Goal: Find specific page/section: Find specific page/section

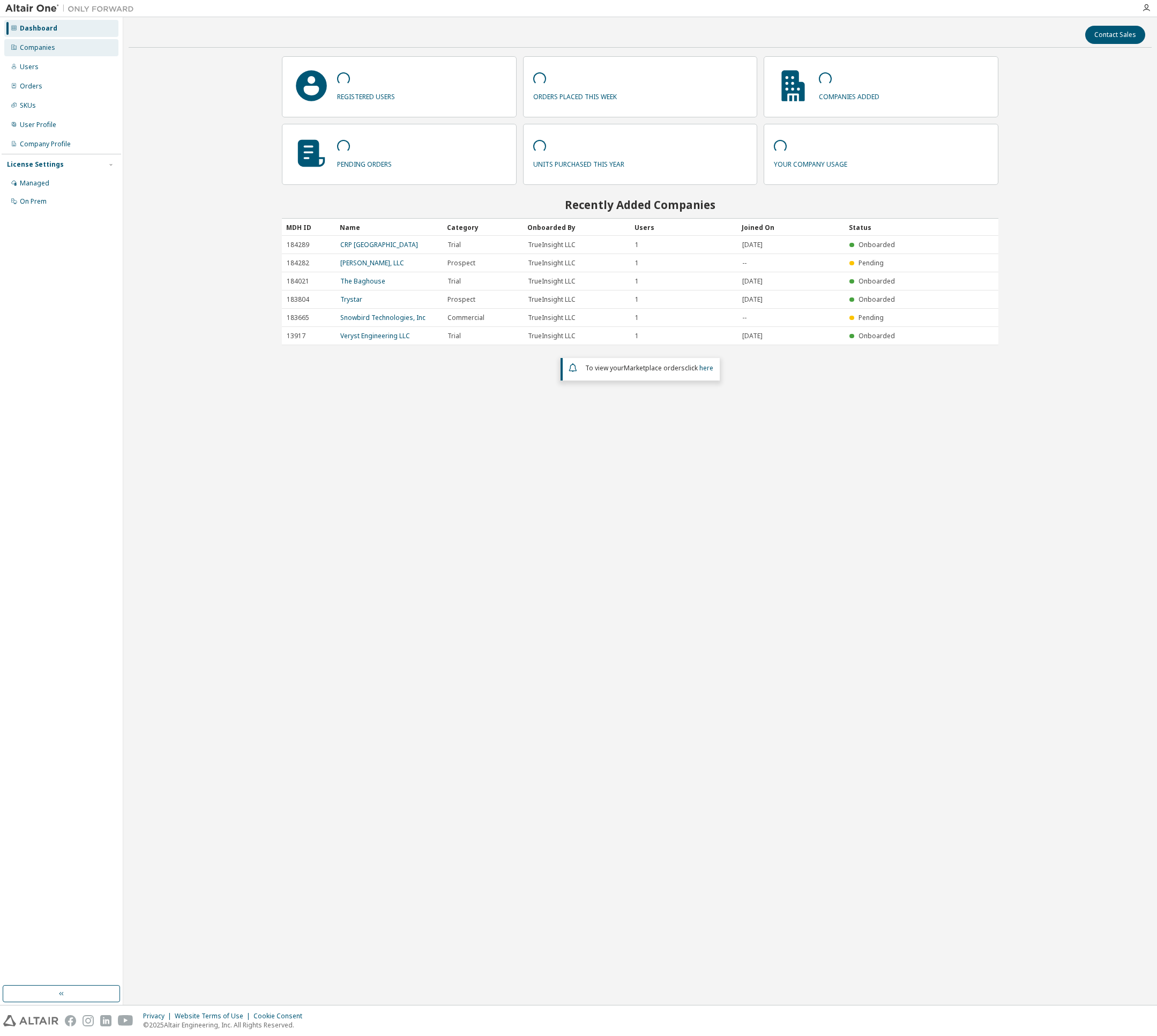
click at [34, 52] on div "Companies" at bounding box center [61, 47] width 115 height 17
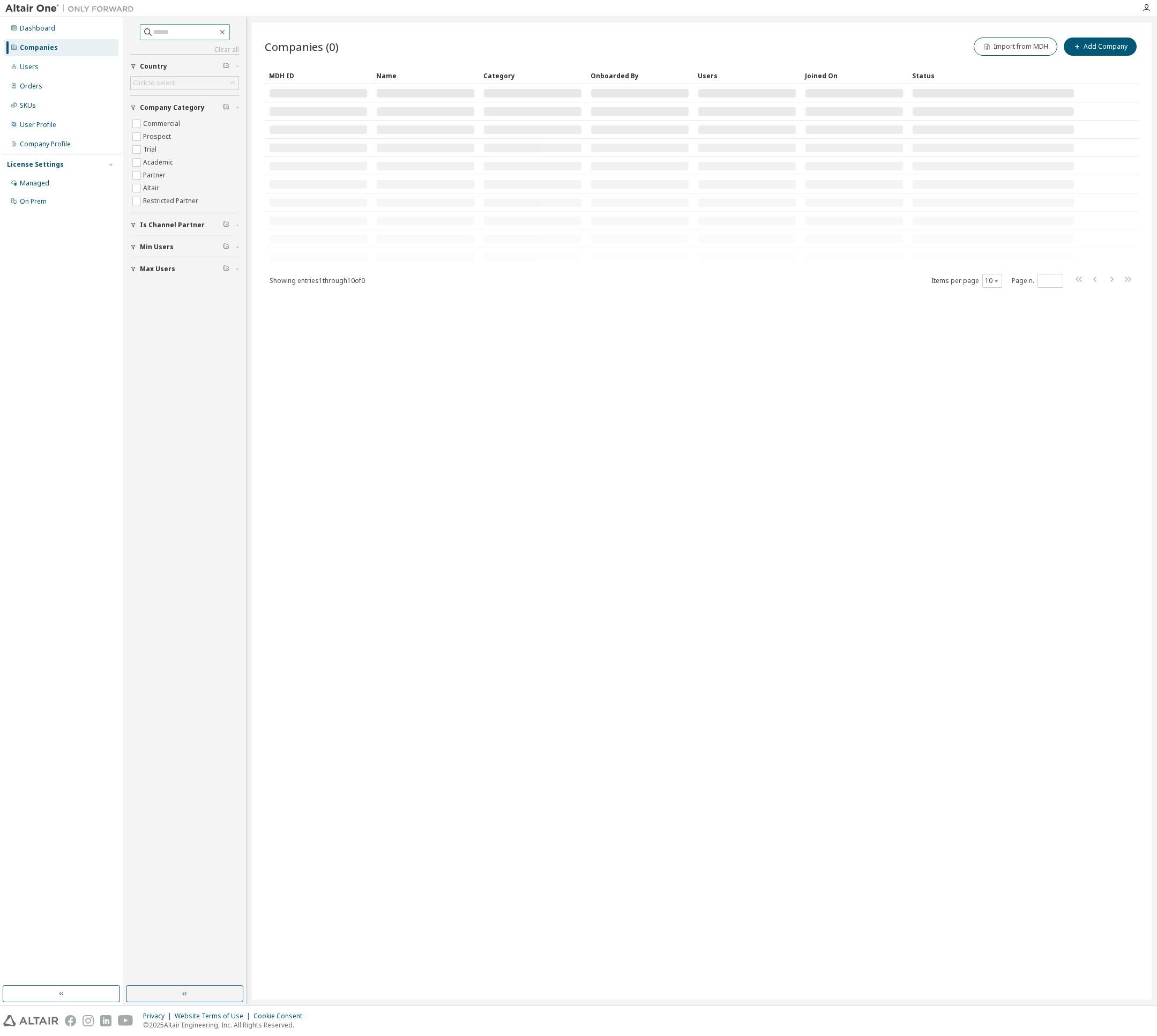
click at [183, 36] on input "text" at bounding box center [185, 32] width 64 height 11
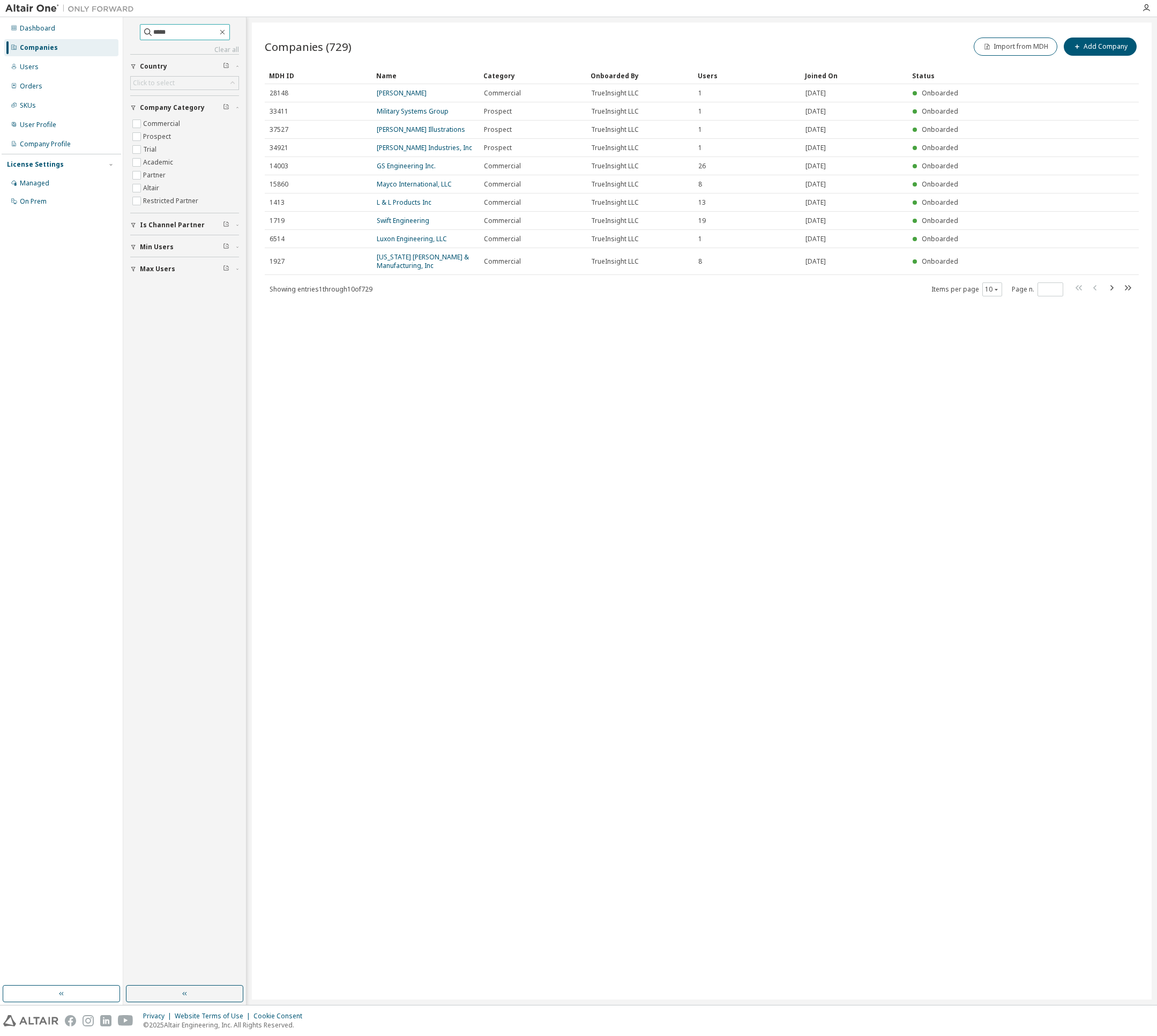
type input "*****"
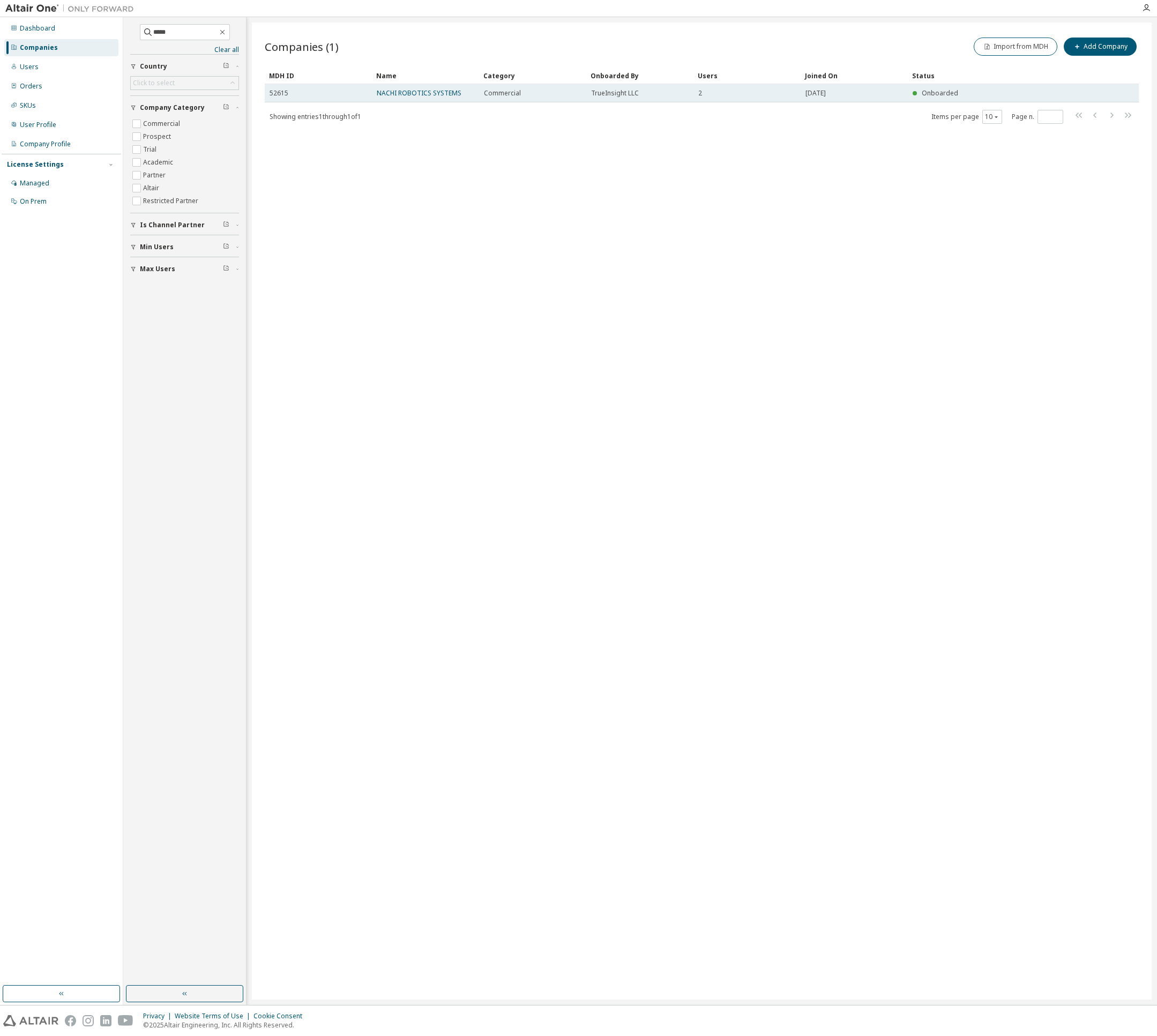
click at [391, 99] on td "NACHI ROBOTICS SYSTEMS" at bounding box center [425, 93] width 107 height 18
click at [395, 97] on link "NACHI ROBOTICS SYSTEMS" at bounding box center [419, 93] width 85 height 9
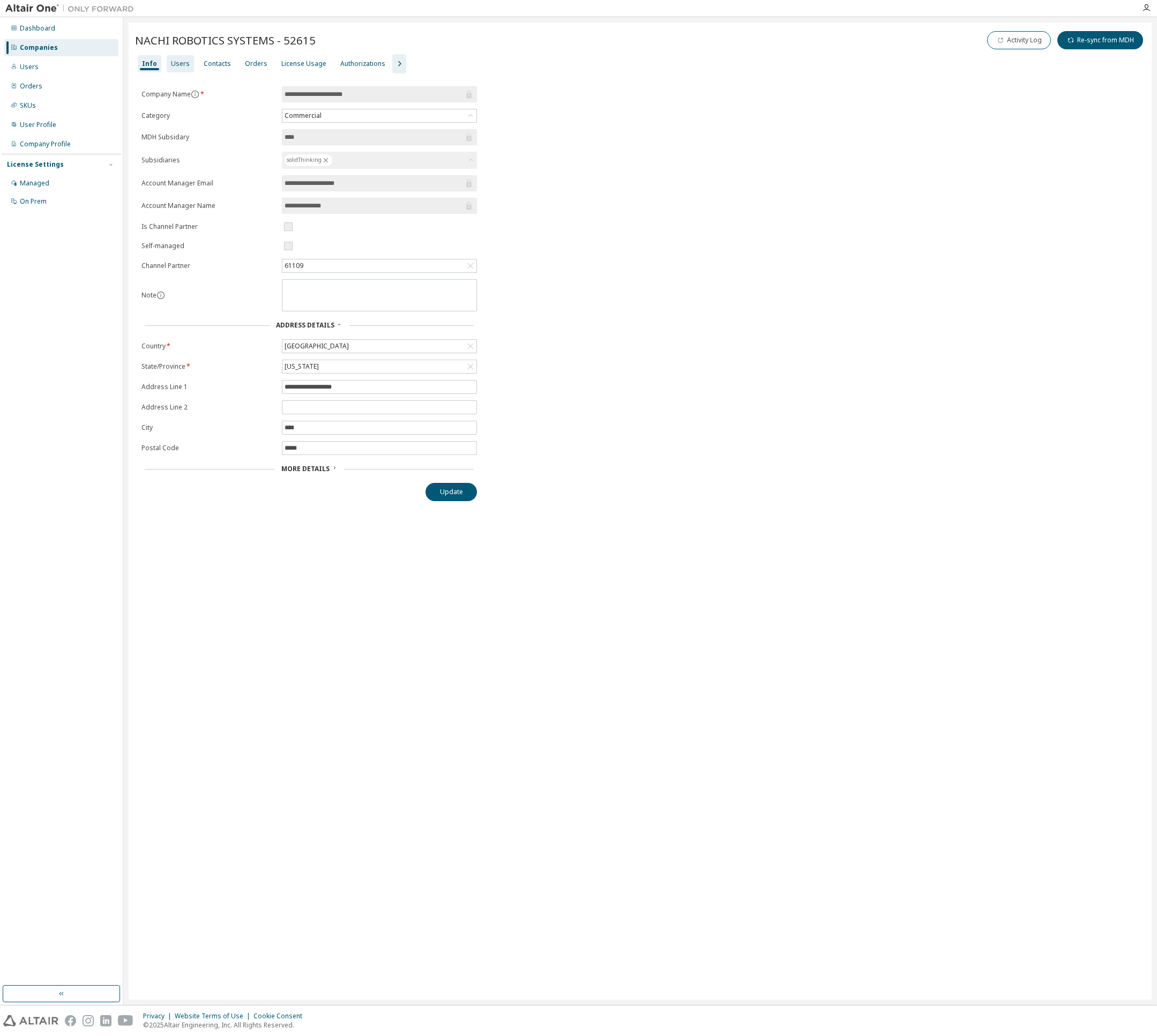
click at [179, 67] on div "Users" at bounding box center [180, 64] width 19 height 8
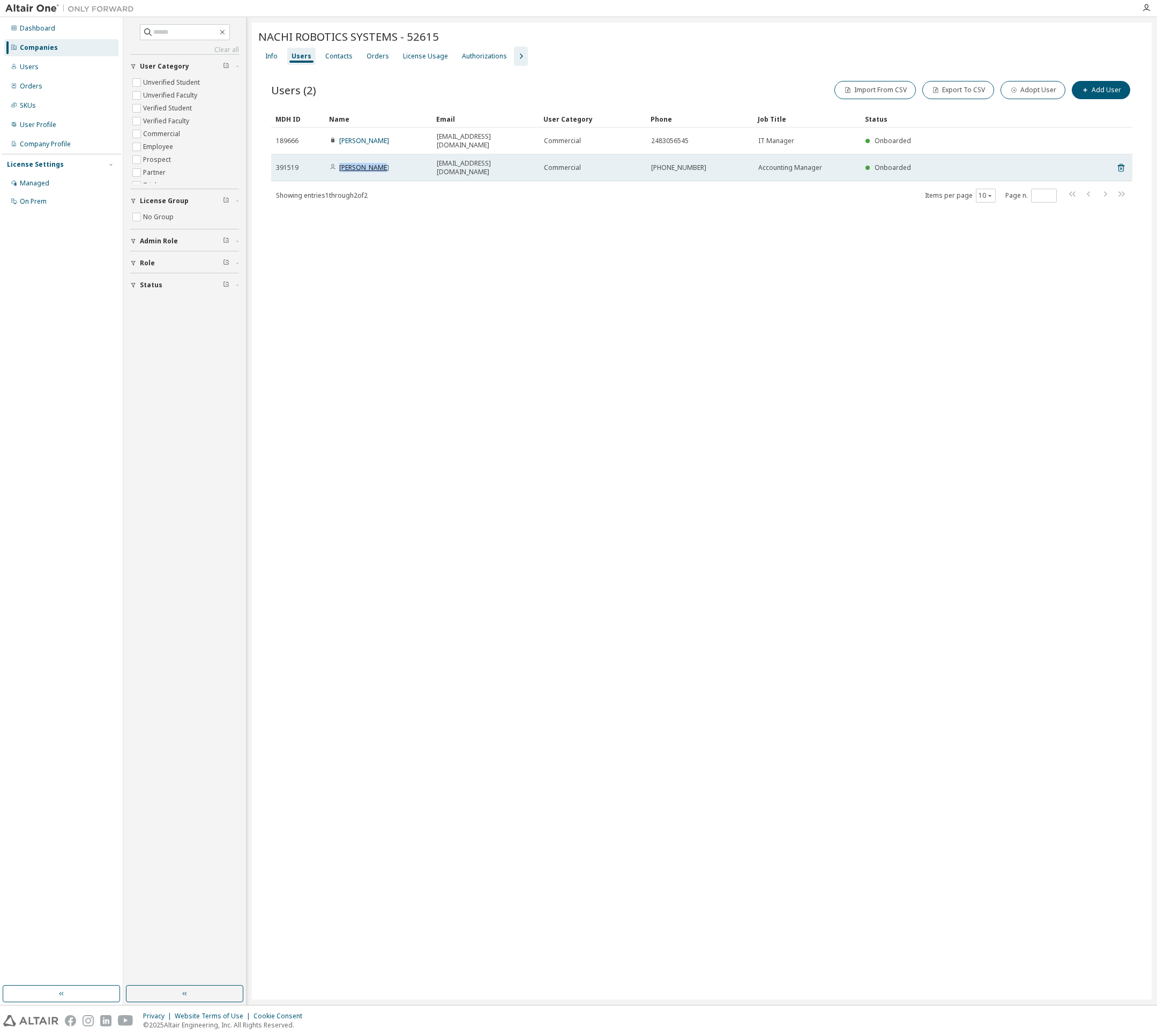
copy link "[PERSON_NAME]"
drag, startPoint x: 403, startPoint y: 162, endPoint x: 339, endPoint y: 156, distance: 64.3
click at [339, 156] on td "[PERSON_NAME]" at bounding box center [378, 168] width 107 height 27
